Goal: Task Accomplishment & Management: Complete application form

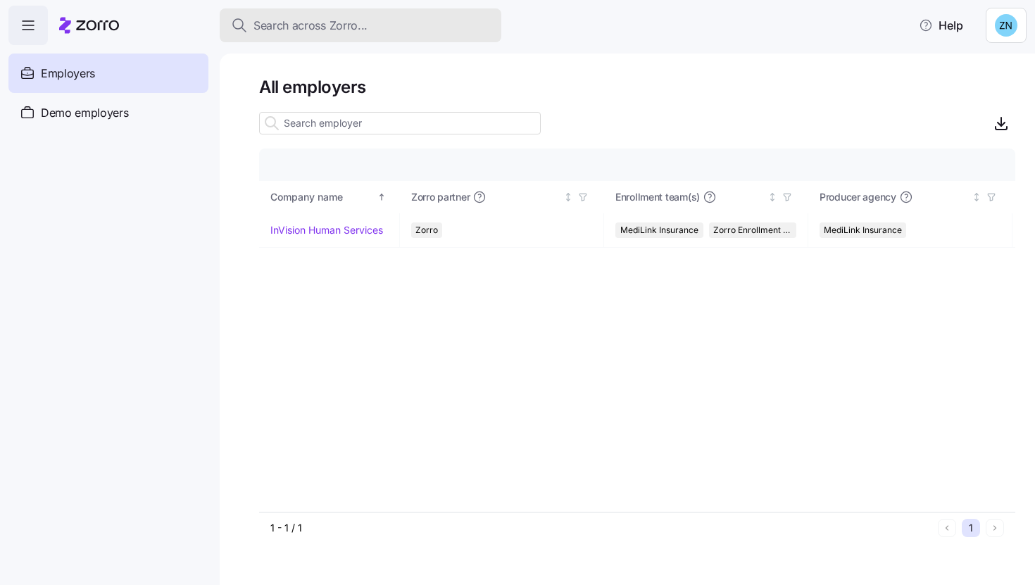
click at [360, 30] on span "Search across Zorro..." at bounding box center [310, 26] width 114 height 18
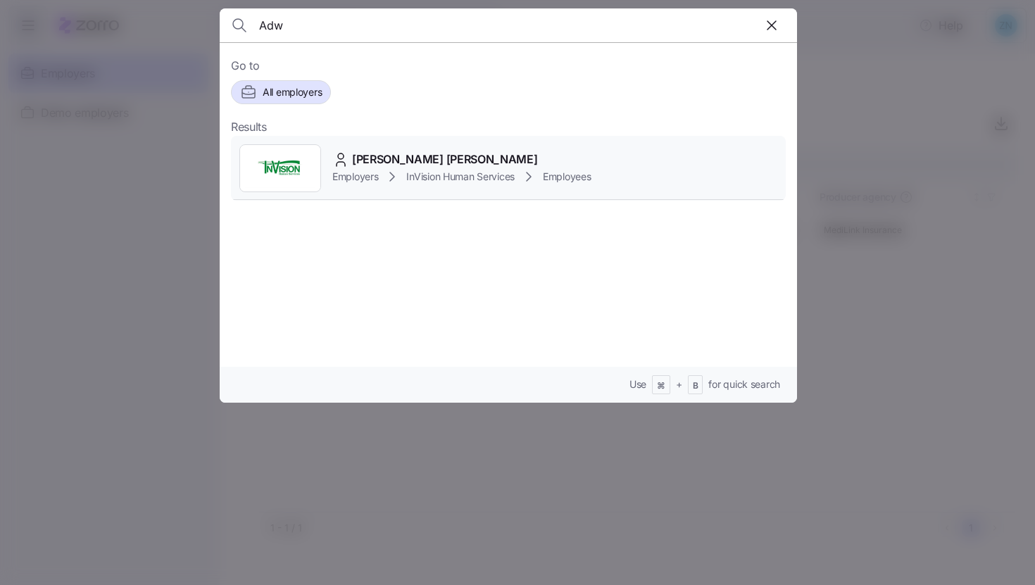
type input "Adw"
click at [545, 170] on div "Employers InVision Human Services Employees" at bounding box center [461, 176] width 259 height 17
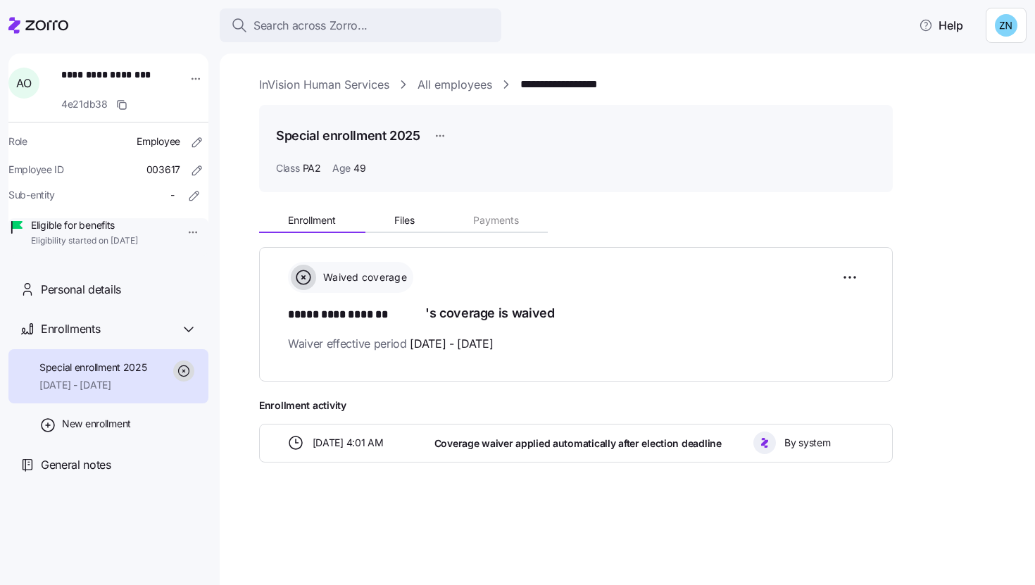
click at [769, 440] on icon at bounding box center [764, 442] width 11 height 11
click at [748, 437] on div "By system" at bounding box center [809, 443] width 123 height 34
click at [692, 444] on span "Coverage waiver applied automatically after election deadline" at bounding box center [577, 443] width 287 height 14
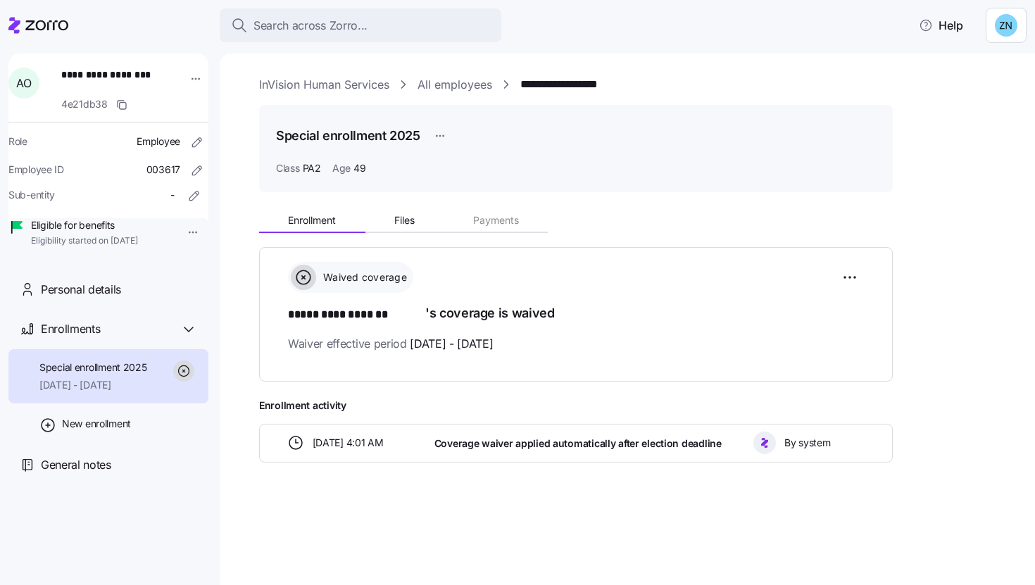
click at [979, 335] on div "**********" at bounding box center [637, 332] width 756 height 259
click at [186, 227] on html "**********" at bounding box center [517, 288] width 1035 height 577
click at [120, 432] on div "New enrollment" at bounding box center [108, 424] width 200 height 42
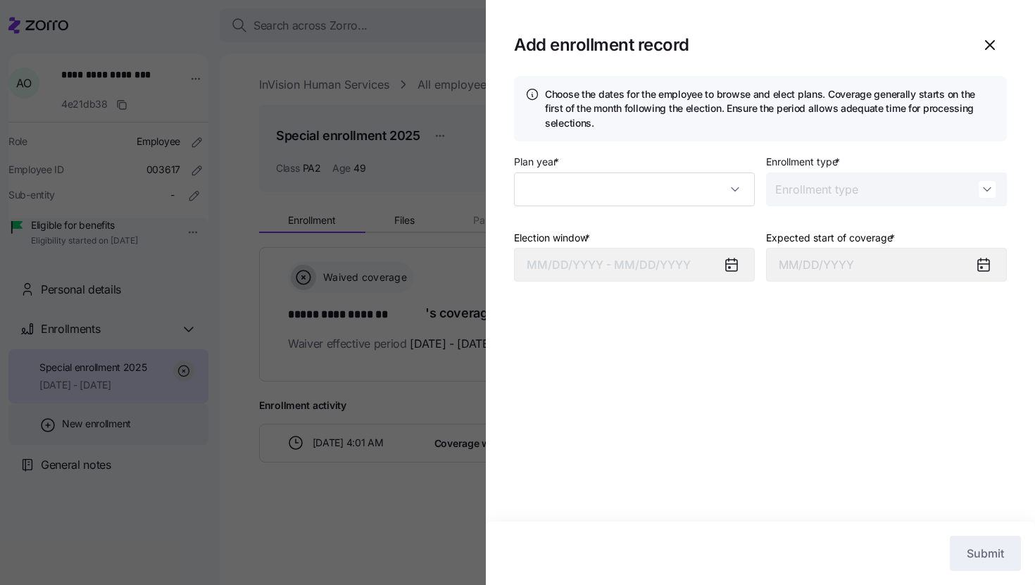
type input "2025"
type input "Special"
type input "[DATE]"
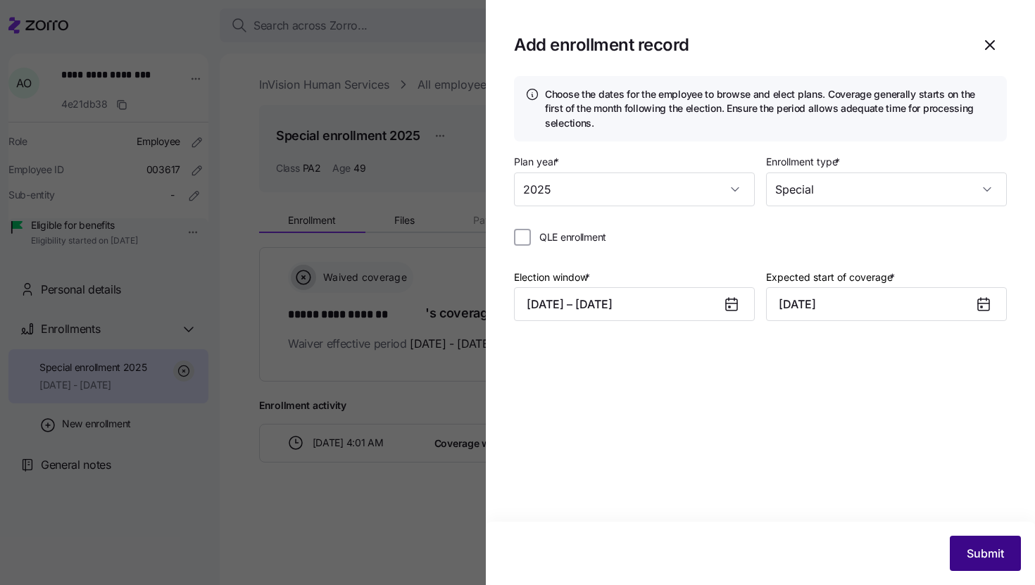
click at [1001, 558] on span "Submit" at bounding box center [985, 553] width 37 height 17
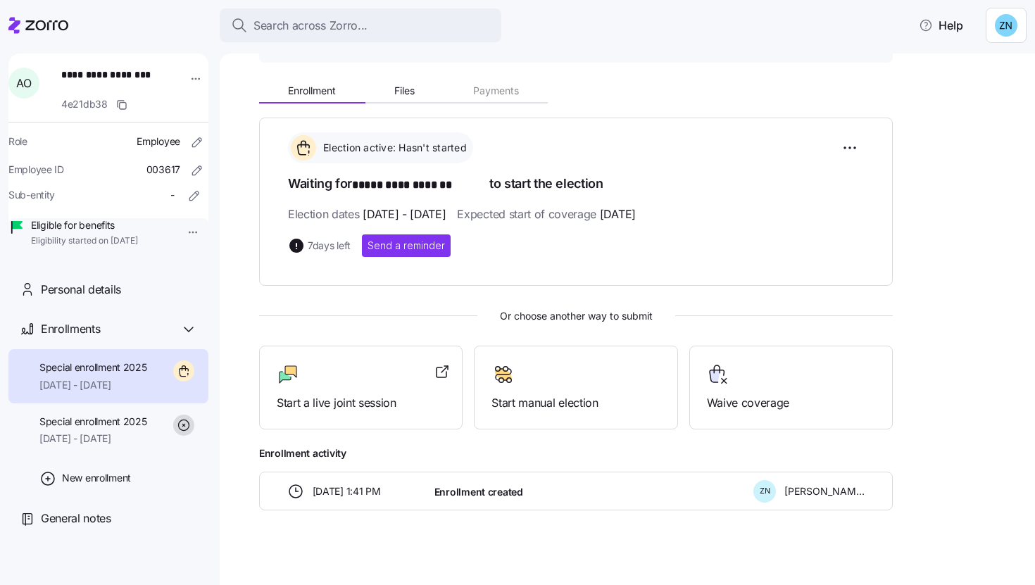
scroll to position [138, 0]
